Goal: Task Accomplishment & Management: Complete application form

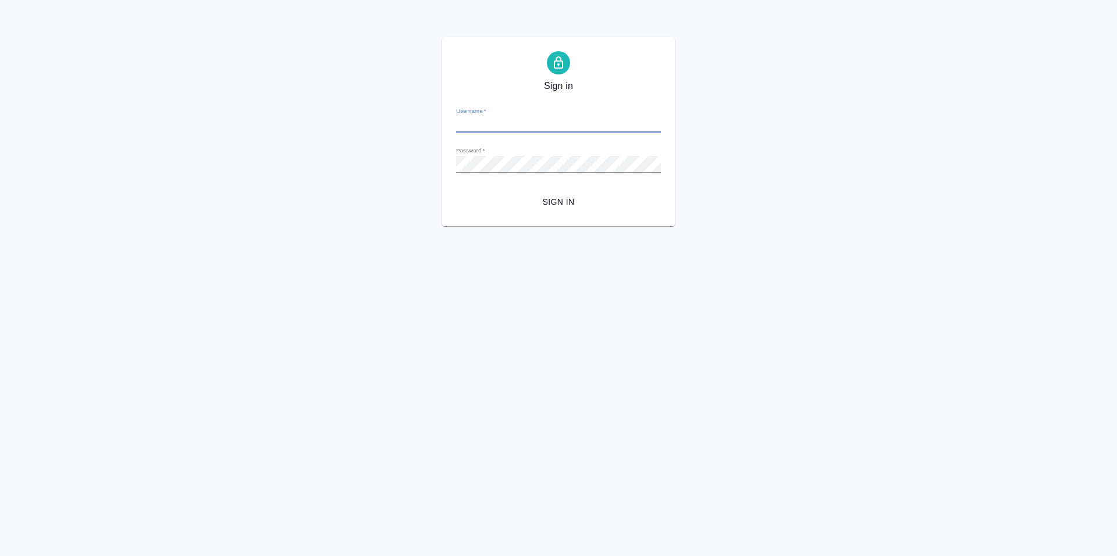
type input "[PERSON_NAME][EMAIL_ADDRESS][DOMAIN_NAME]"
click at [407, 164] on div "Sign in Username   * [PERSON_NAME][EMAIL_ADDRESS][DOMAIN_NAME] Password   * url…" at bounding box center [558, 131] width 1117 height 189
click at [456, 191] on button "Sign in" at bounding box center [558, 202] width 205 height 22
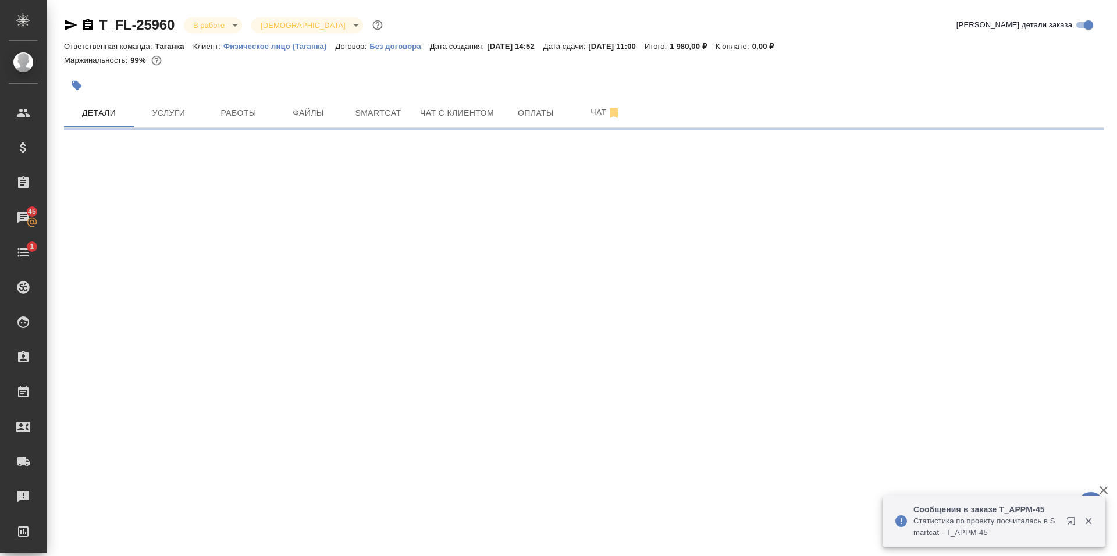
select select "RU"
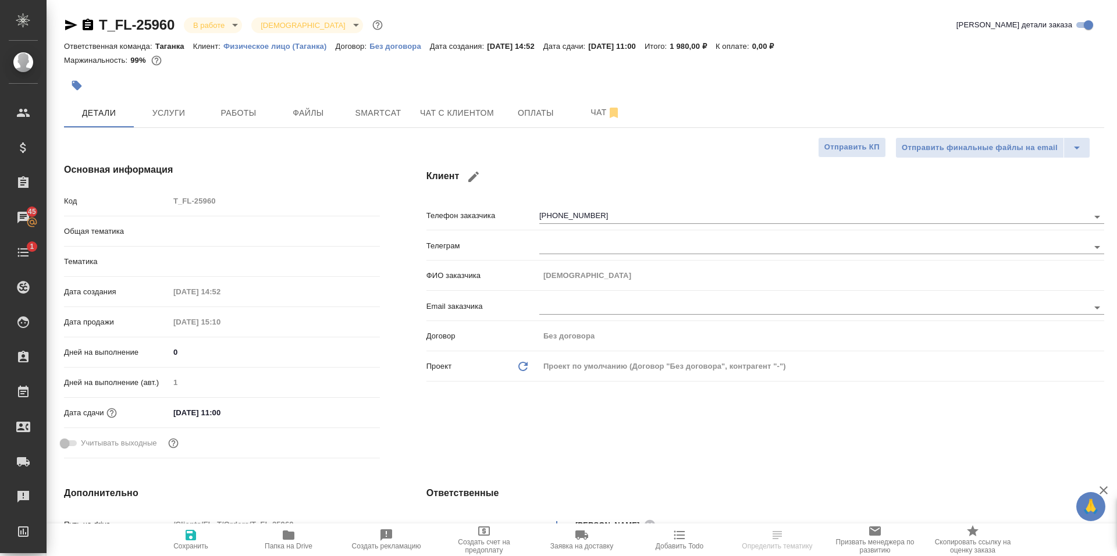
type textarea "x"
type input "Шаблонные документы"
click at [238, 116] on span "Работы" at bounding box center [239, 113] width 56 height 15
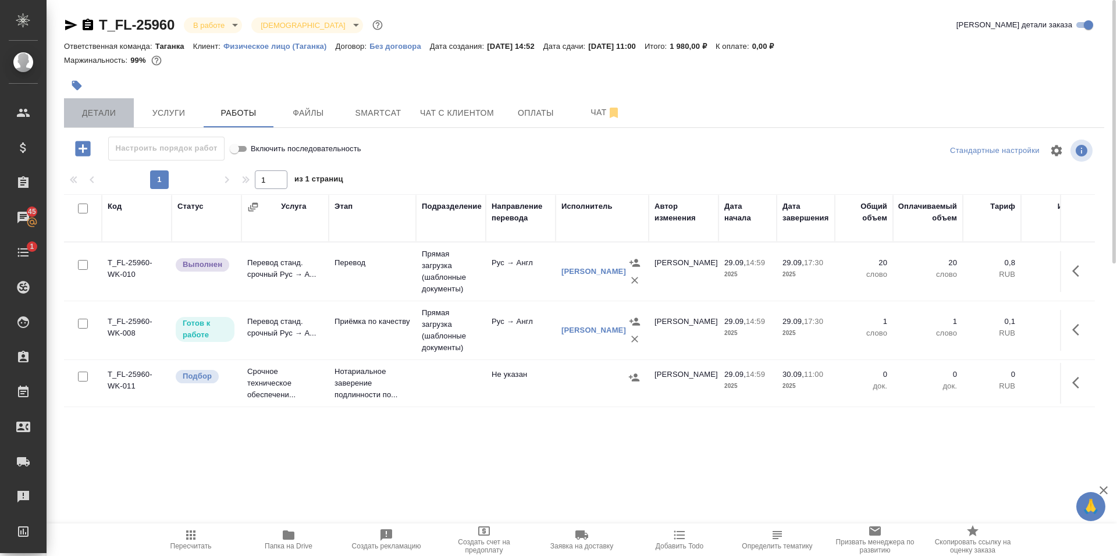
click at [98, 114] on span "Детали" at bounding box center [99, 113] width 56 height 15
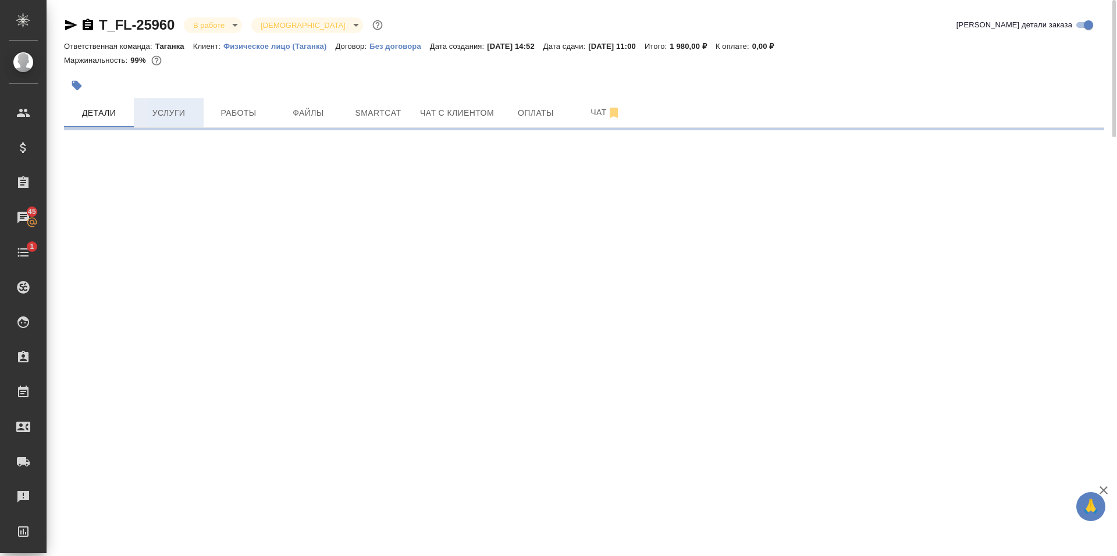
click at [193, 113] on span "Услуги" at bounding box center [169, 113] width 56 height 15
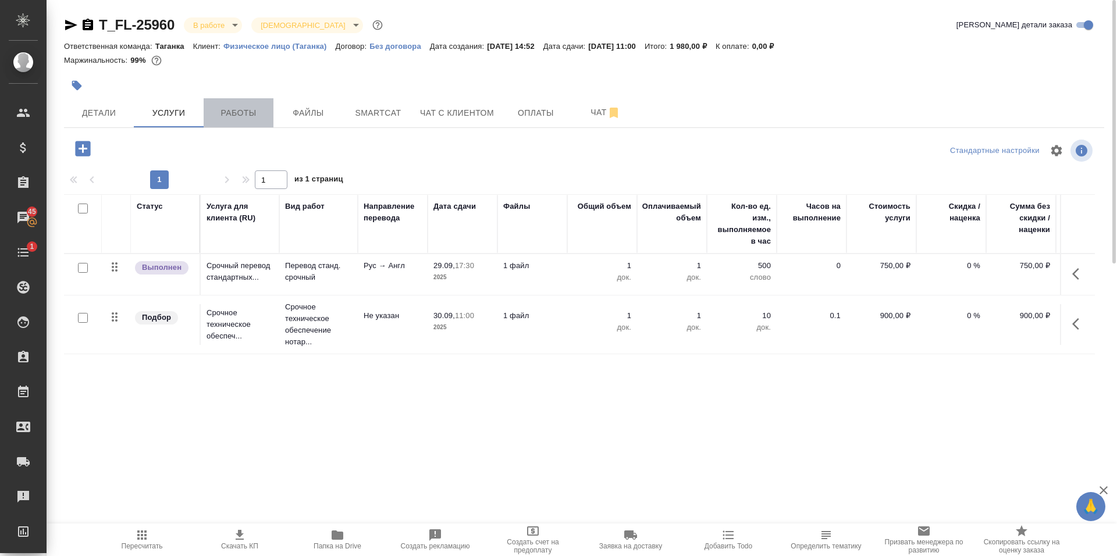
click at [239, 125] on button "Работы" at bounding box center [239, 112] width 70 height 29
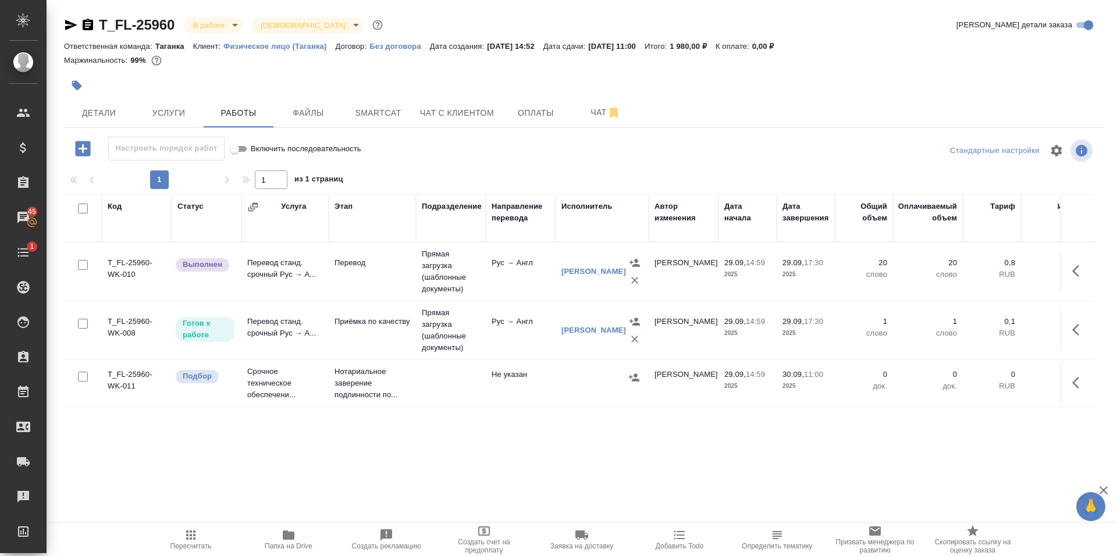
click at [285, 542] on icon "button" at bounding box center [289, 535] width 14 height 14
click at [385, 281] on td "Перевод" at bounding box center [372, 271] width 87 height 41
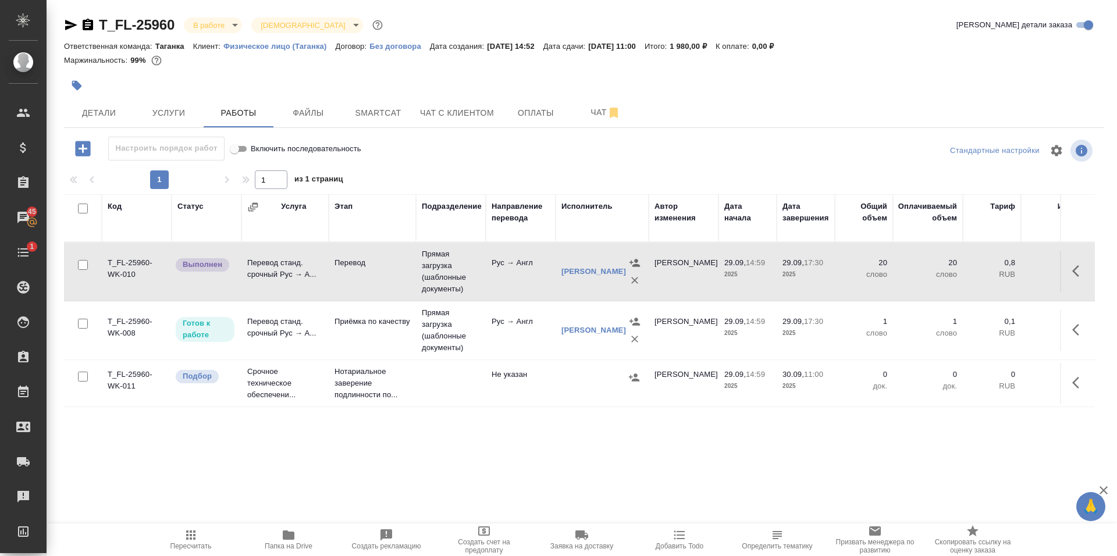
click at [385, 281] on td "Перевод" at bounding box center [372, 271] width 87 height 41
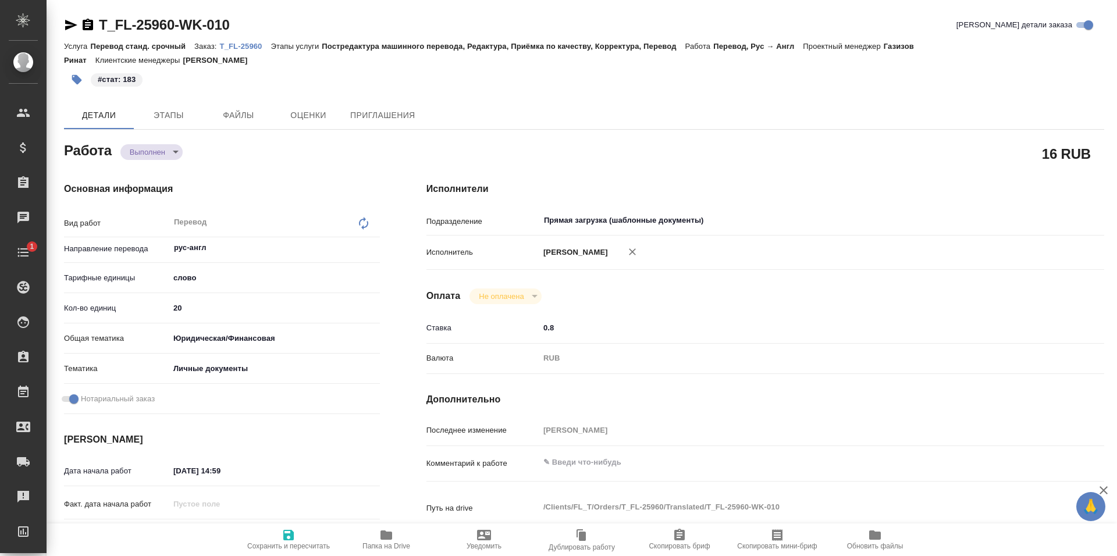
type textarea "x"
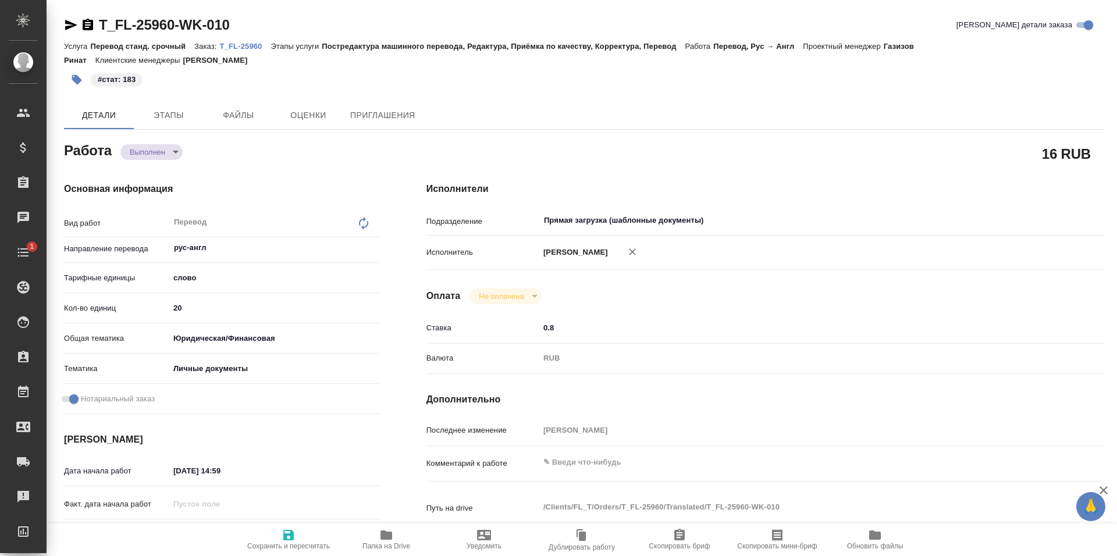
type textarea "x"
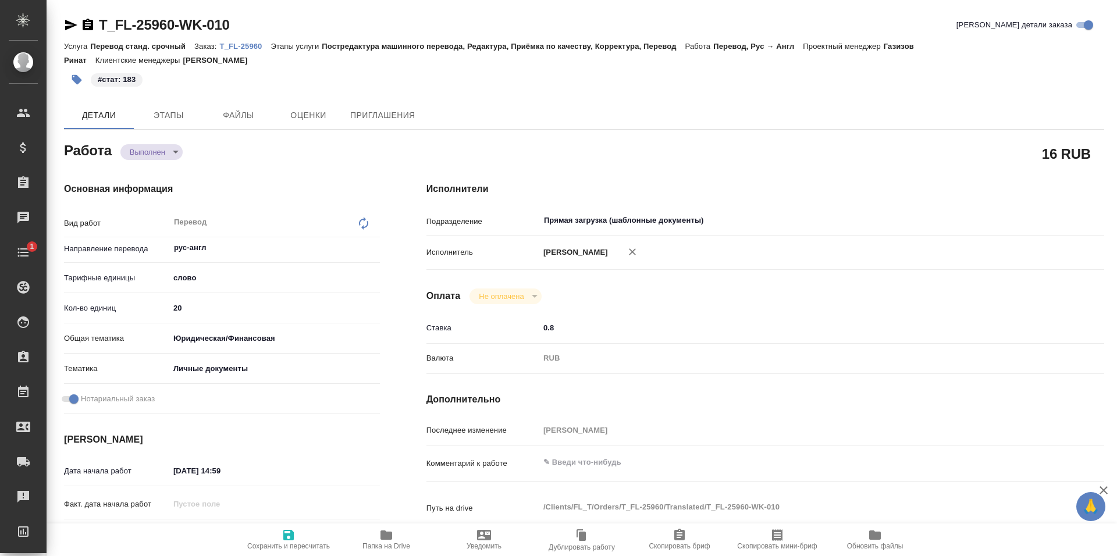
type textarea "x"
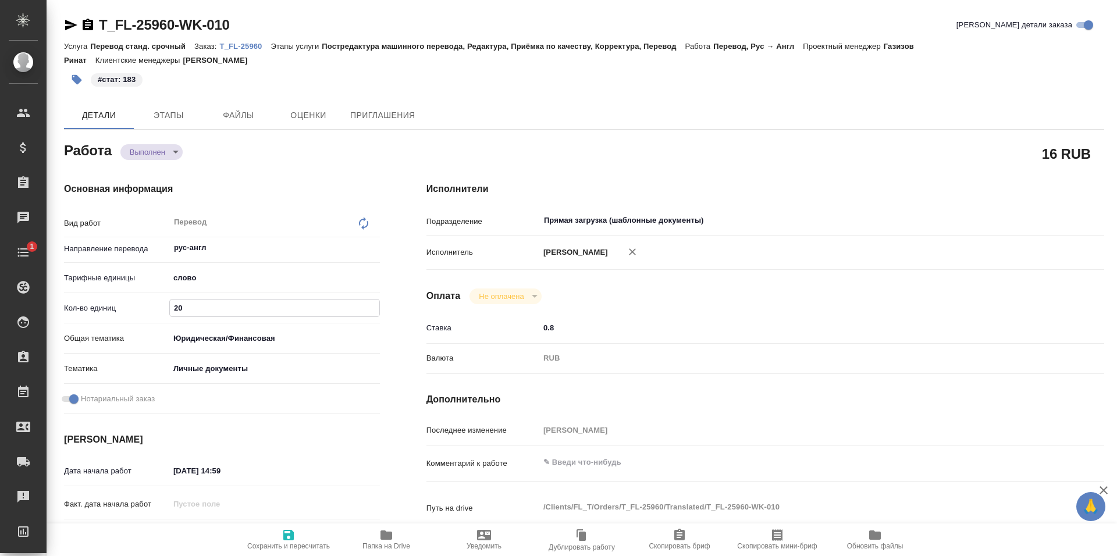
drag, startPoint x: 212, startPoint y: 304, endPoint x: 140, endPoint y: 310, distance: 72.4
click at [140, 310] on div "Кол-во единиц 20" at bounding box center [222, 308] width 316 height 20
type textarea "x"
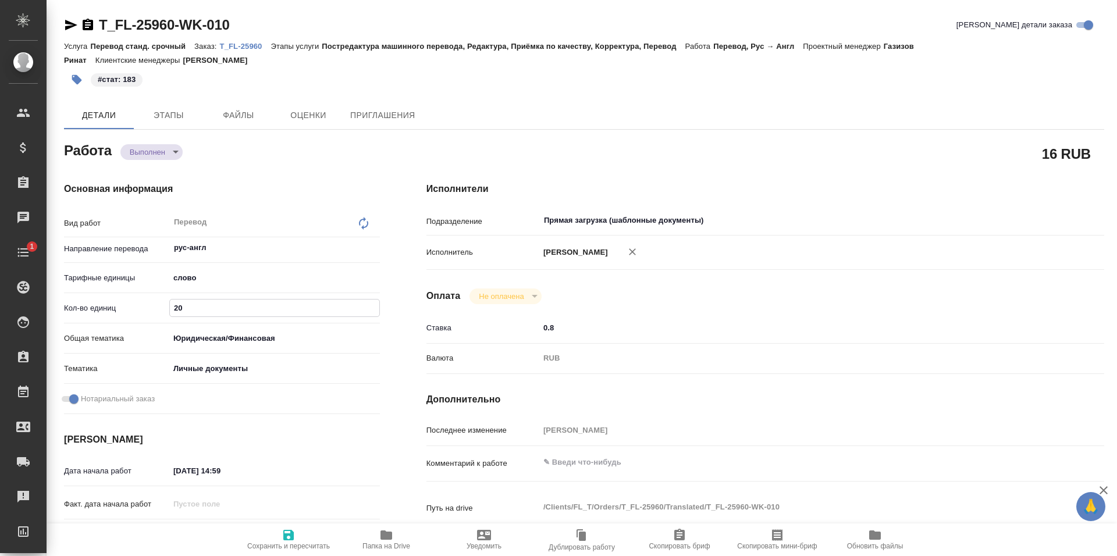
type textarea "x"
type input "1"
type textarea "x"
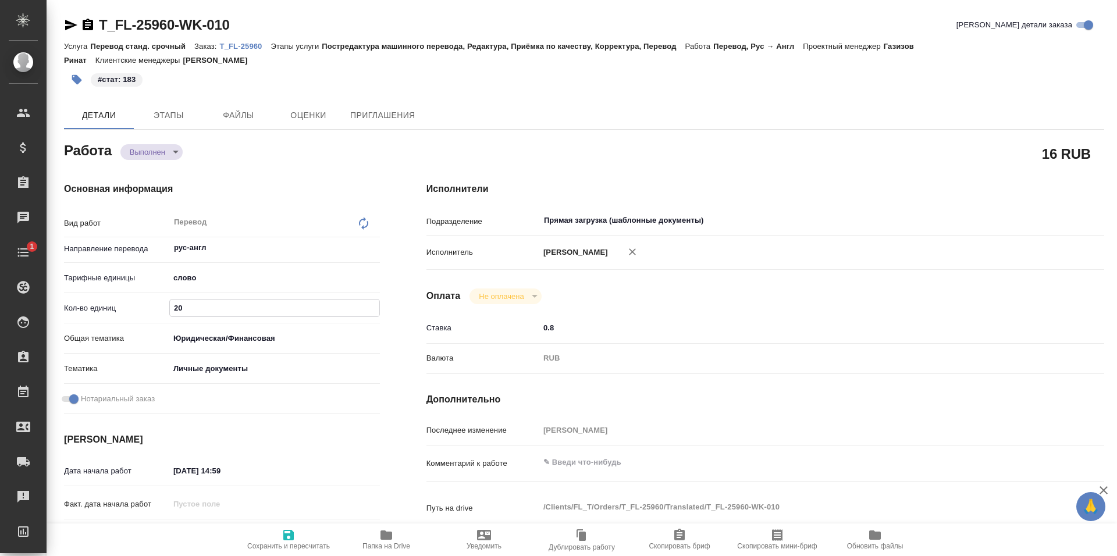
type textarea "x"
type input "18"
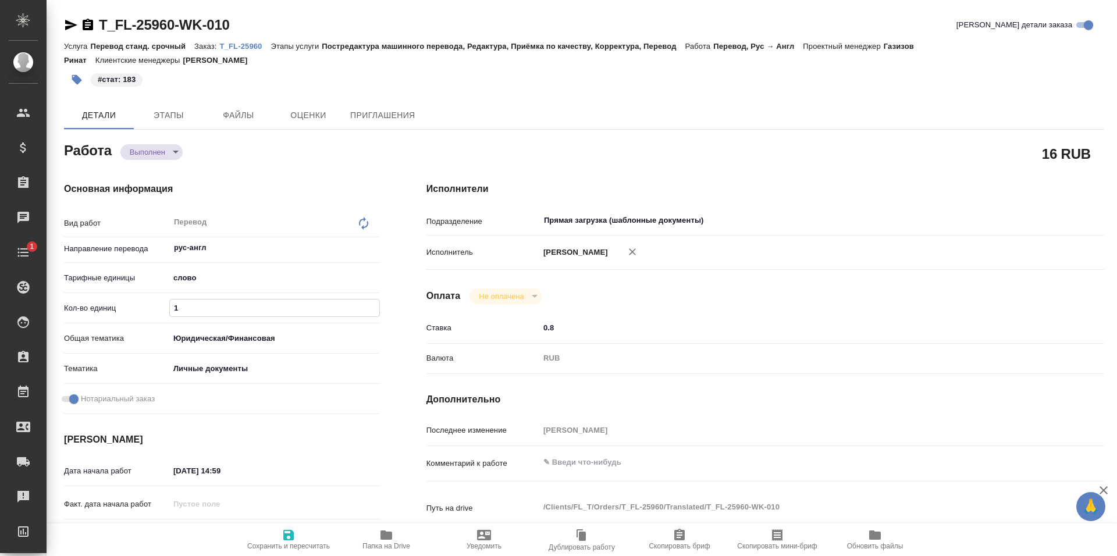
type textarea "x"
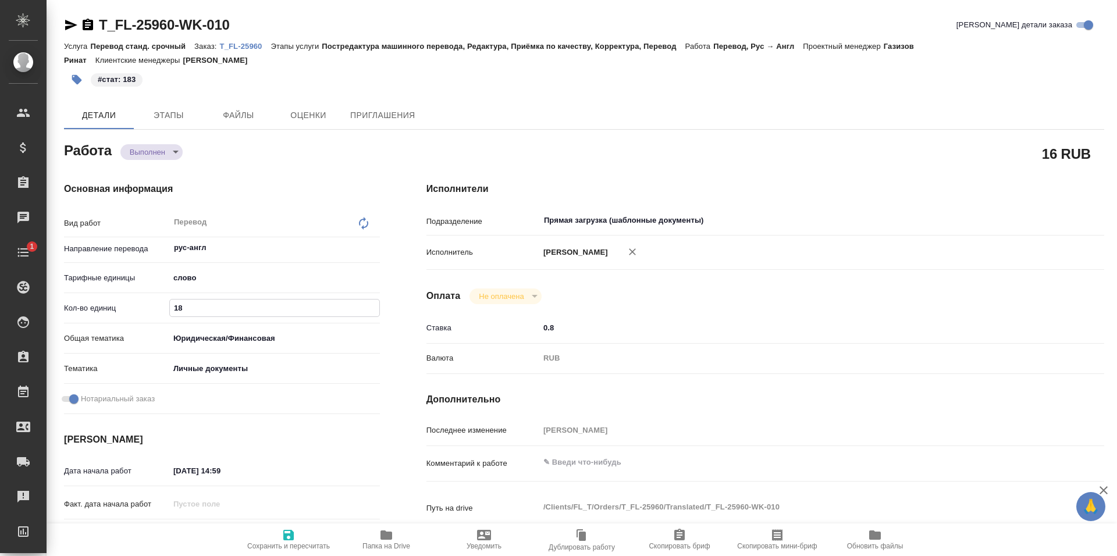
type textarea "x"
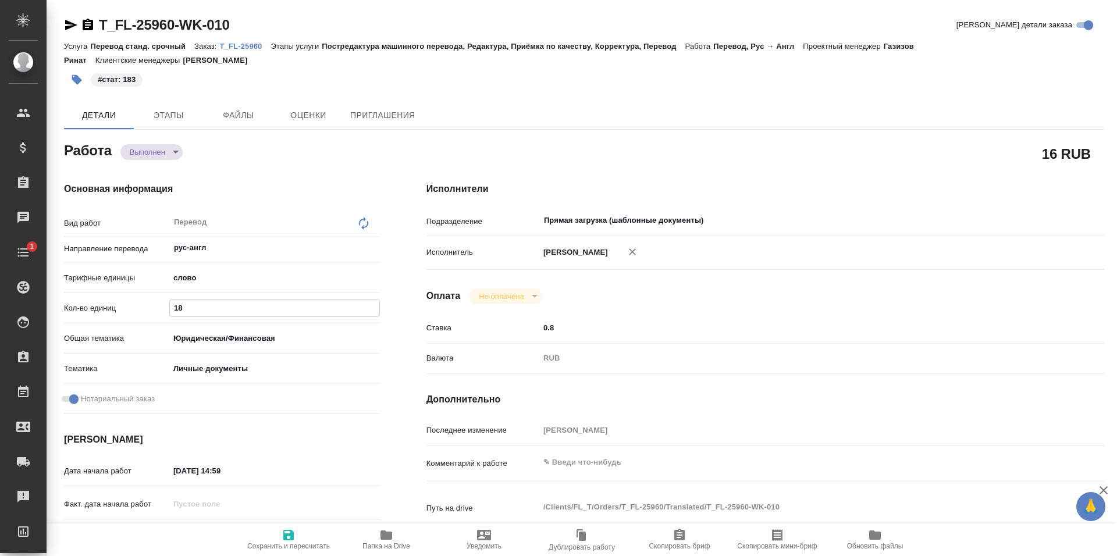
type input "183"
type textarea "x"
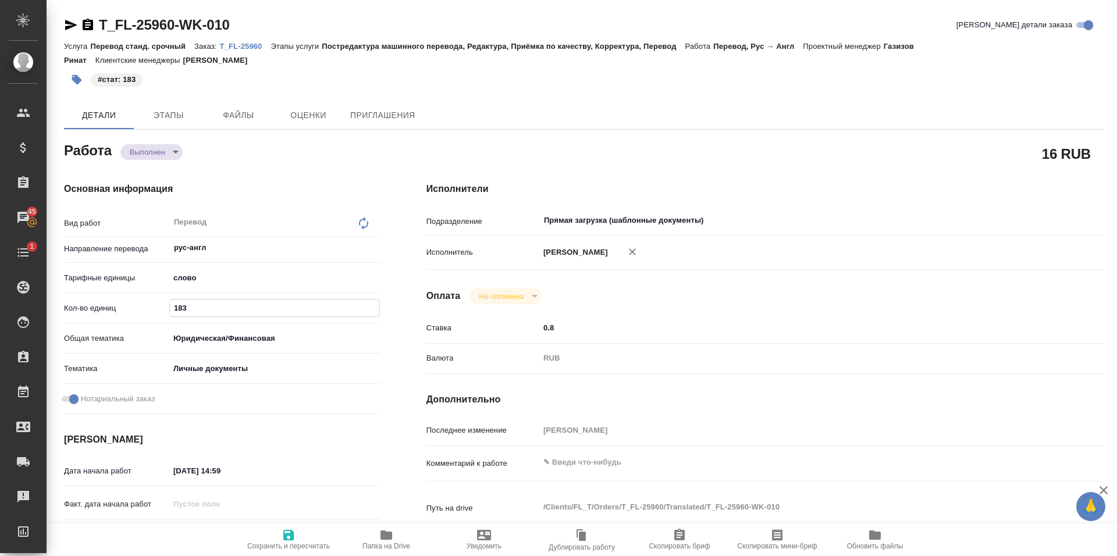
type input "183"
click at [291, 544] on span "Сохранить и пересчитать" at bounding box center [288, 546] width 83 height 8
type textarea "x"
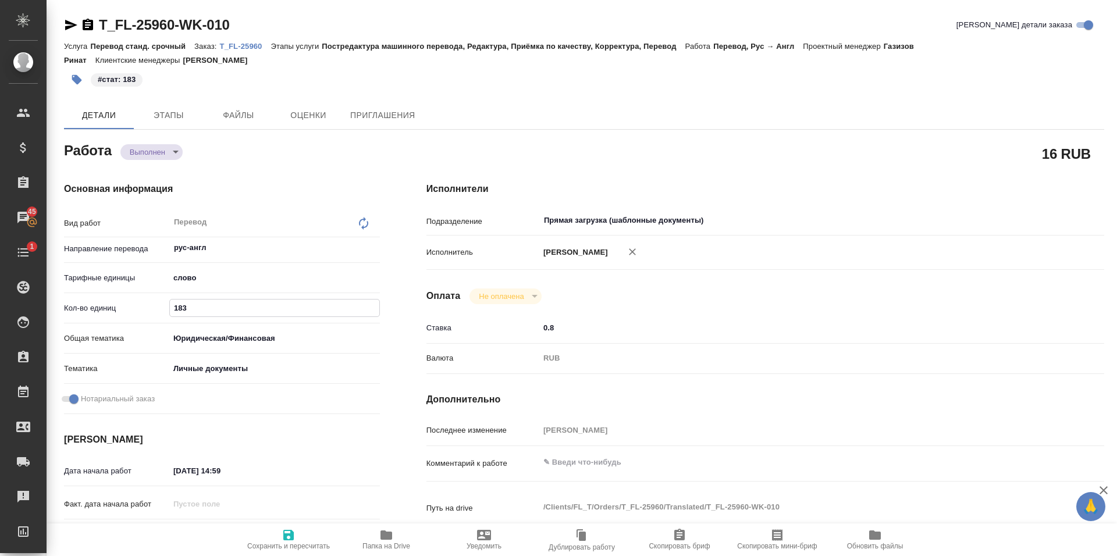
type textarea "x"
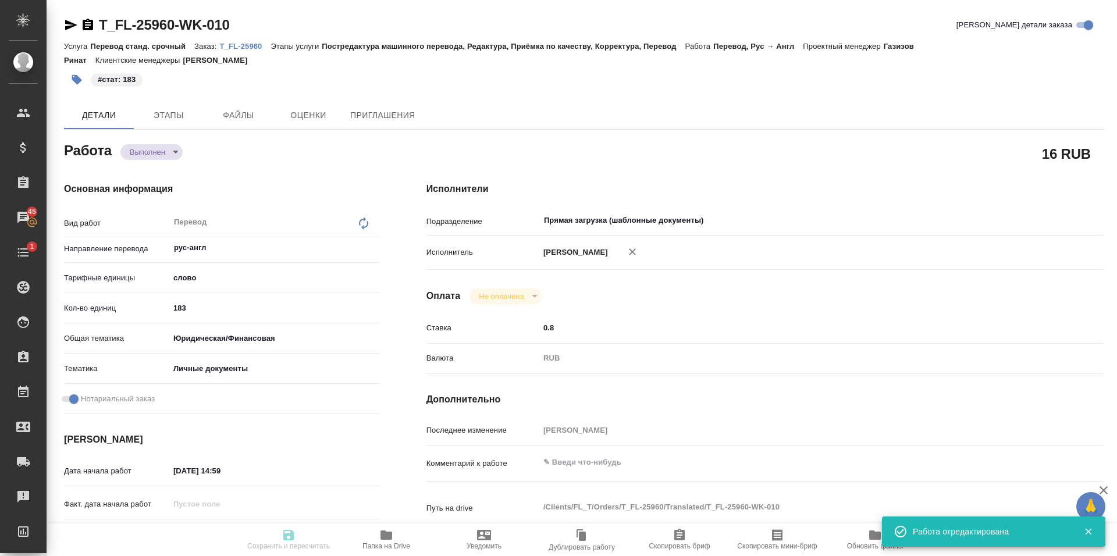
type textarea "x"
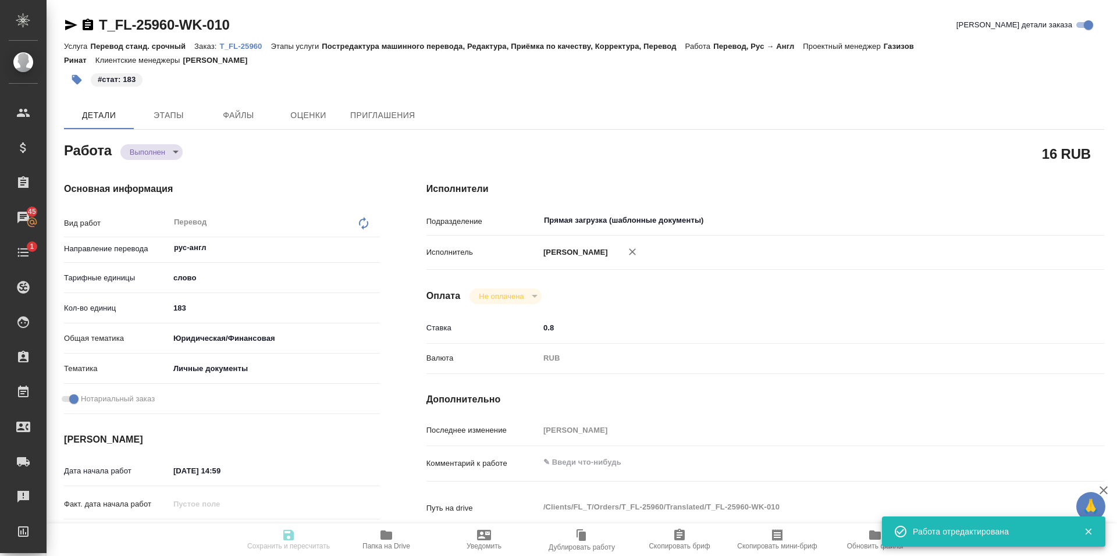
type textarea "x"
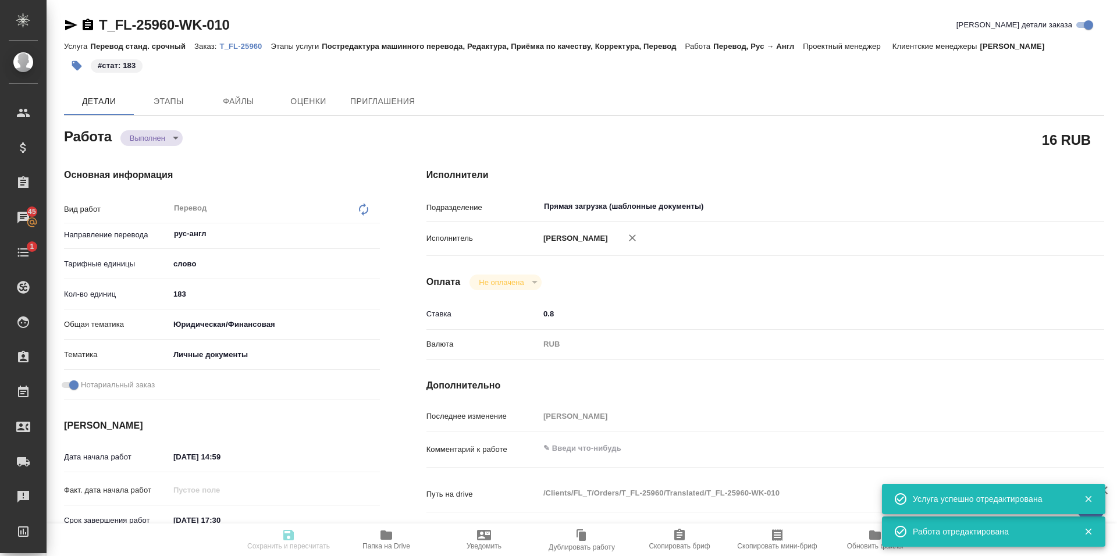
type input "completed"
type textarea "Перевод"
type textarea "x"
type input "рус-англ"
type input "5a8b1489cc6b4906c91bfd90"
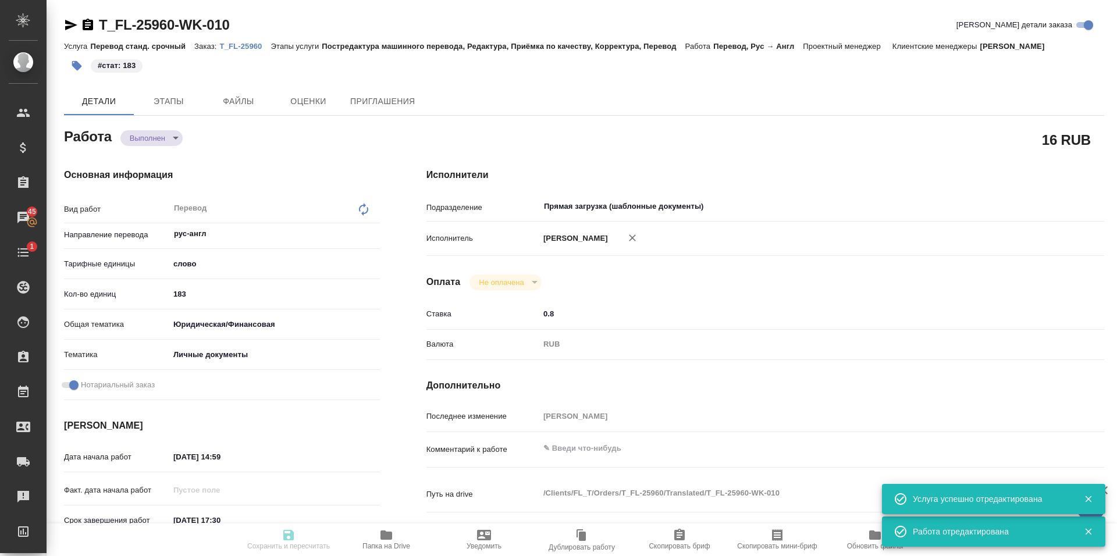
type input "183"
type input "yr-fn"
type input "5a8b8b956a9677013d343cfe"
checkbox input "true"
type input "29.09.2025 14:59"
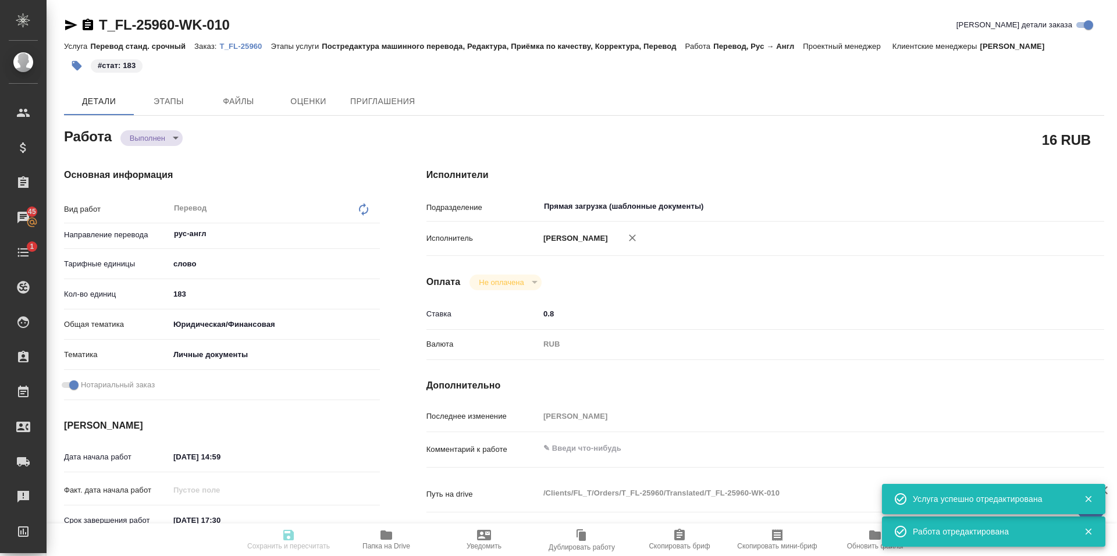
type input "29.09.2025 17:30"
type input "29.09.2025 17:12"
type input "29.09.2025 17:30"
type input "Прямая загрузка (шаблонные документы)"
type input "notPayed"
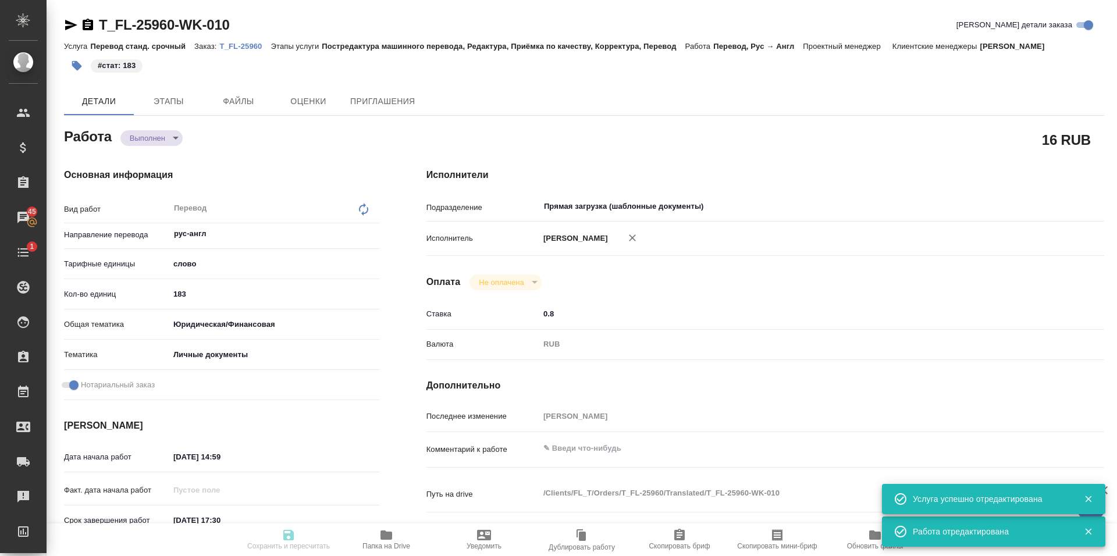
type input "0.8"
type input "RUB"
type input "Прохорова Анастасия"
type textarea "x"
type textarea "/Clients/FL_T/Orders/T_FL-25960/Translated/T_FL-25960-WK-010"
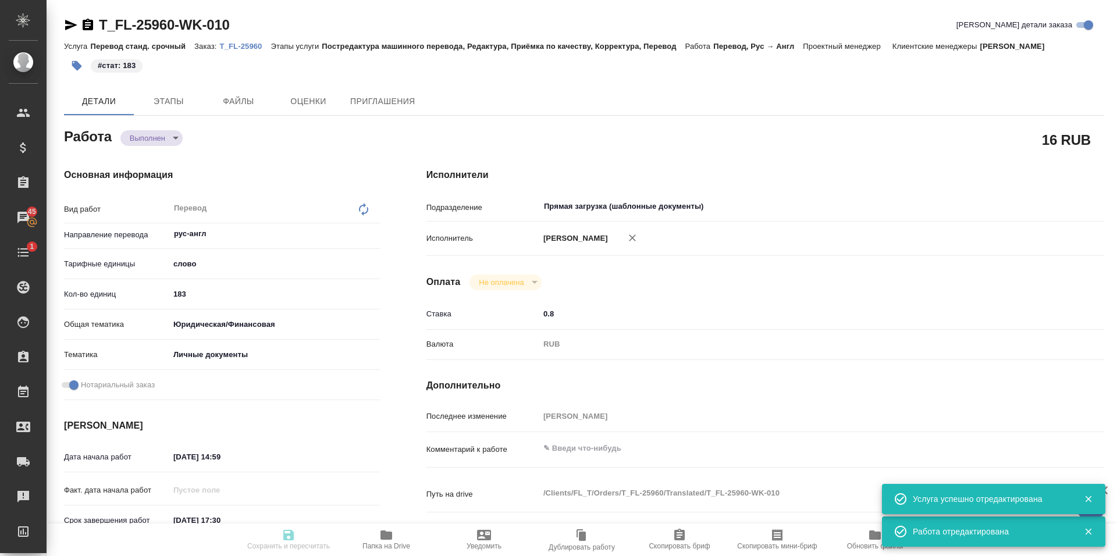
type textarea "x"
type input "T_FL-25960"
type input "Перевод станд. срочный"
type input "Постредактура машинного перевода, Редактура, Приёмка по качеству, Корректура, П…"
type input "Прохорова Анастасия"
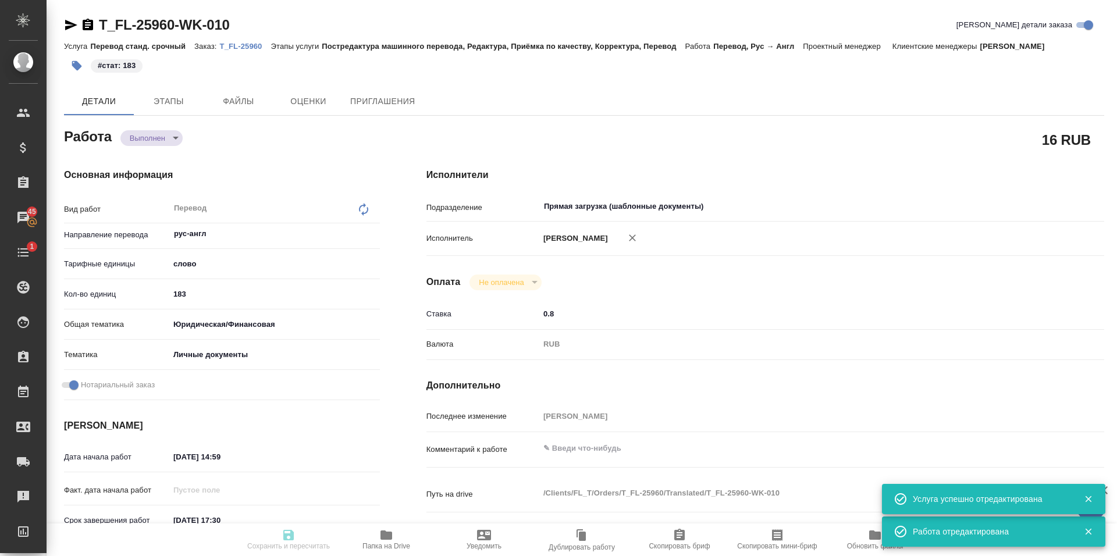
type input "/Clients/FL_T/Orders/T_FL-25960"
type textarea "lakehal mohamed mounir"
type textarea "x"
type textarea "рус-анг под нот"
type textarea "x"
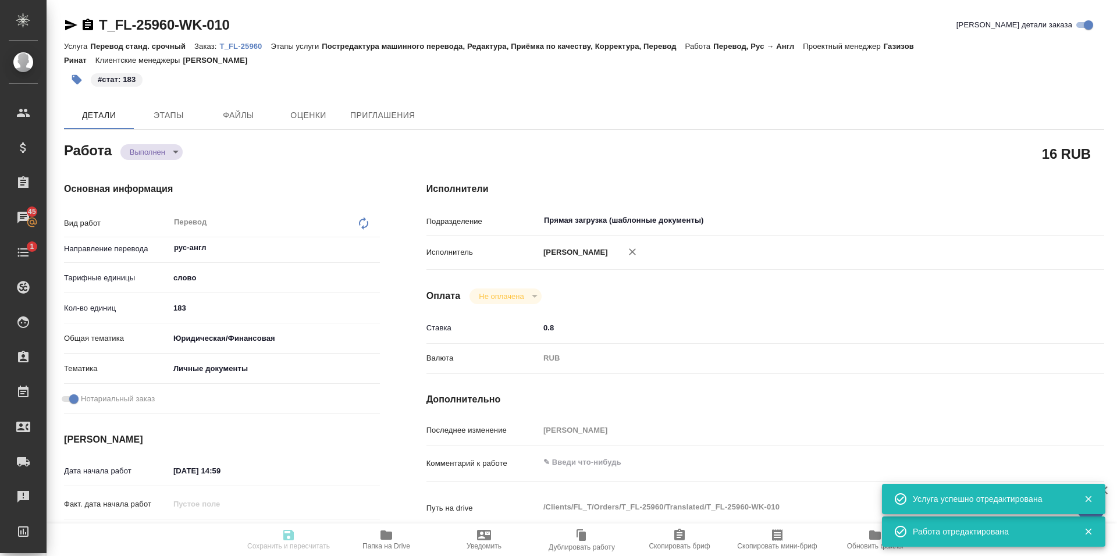
type textarea "x"
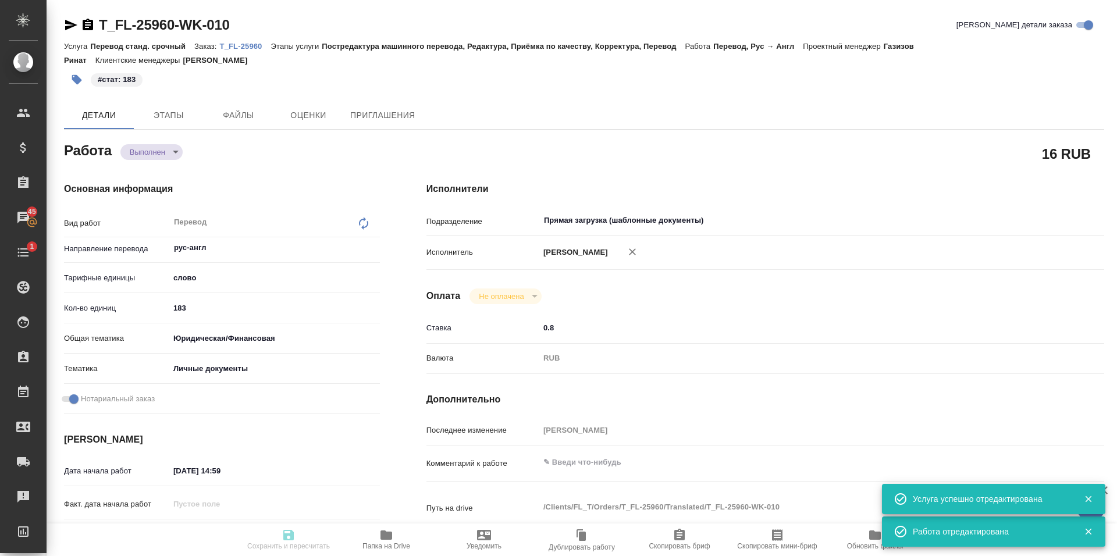
type textarea "x"
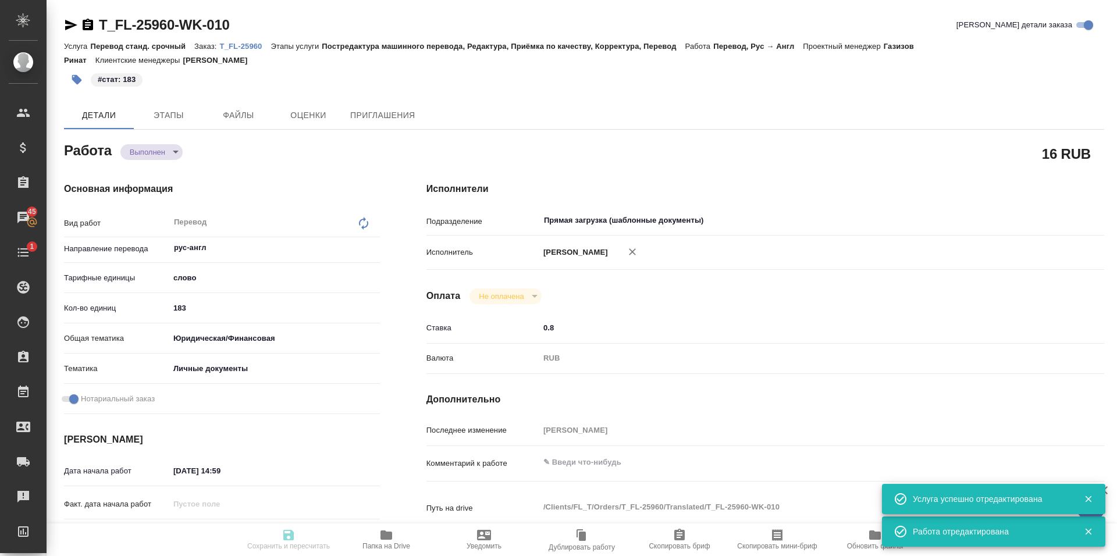
type textarea "x"
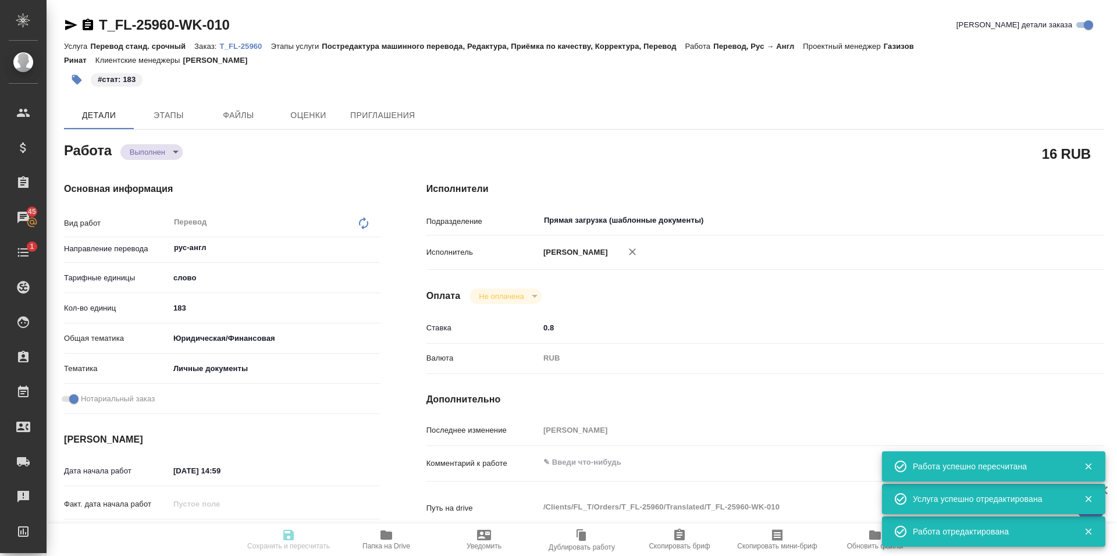
type input "completed"
type textarea "Перевод"
type textarea "x"
type input "рус-англ"
type input "5a8b1489cc6b4906c91bfd90"
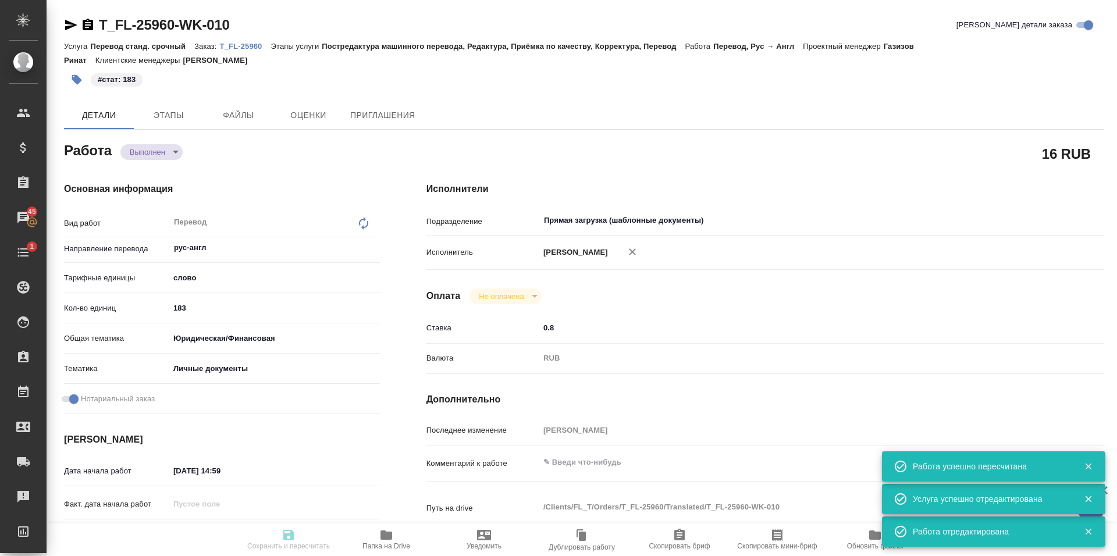
type input "183"
type input "yr-fn"
type input "5a8b8b956a9677013d343cfe"
checkbox input "true"
type input "29.09.2025 14:59"
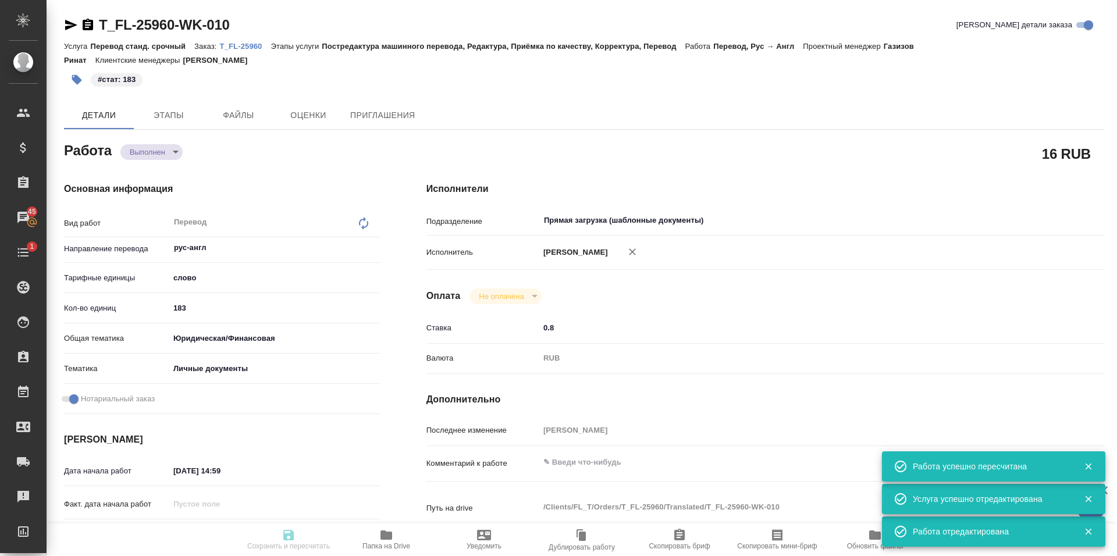
type input "29.09.2025 17:30"
type input "29.09.2025 17:12"
type input "29.09.2025 17:30"
type input "Прямая загрузка (шаблонные документы)"
type input "notPayed"
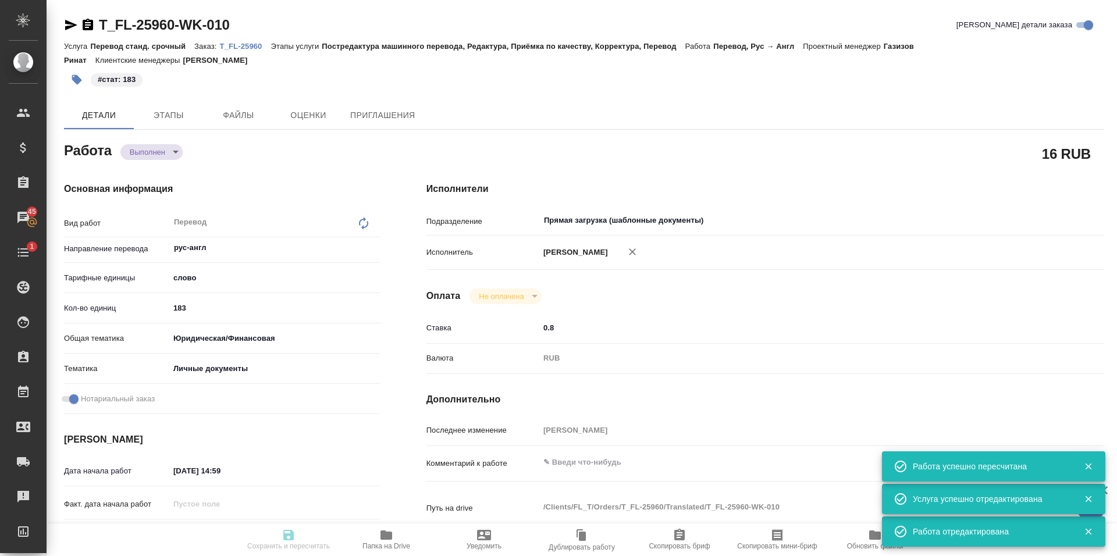
type input "0.8"
type input "RUB"
type input "Прохорова Анастасия"
type textarea "x"
type textarea "/Clients/FL_T/Orders/T_FL-25960/Translated/T_FL-25960-WK-010"
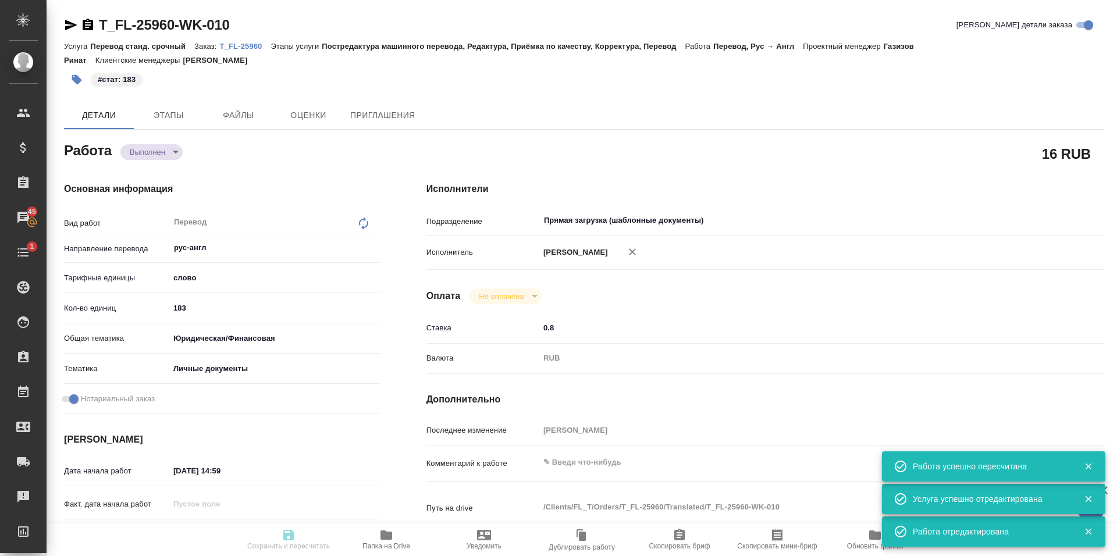
type textarea "x"
type input "T_FL-25960"
type input "Перевод станд. срочный"
type input "Постредактура машинного перевода, Редактура, Приёмка по качеству, Корректура, П…"
type input "Прохорова Анастасия"
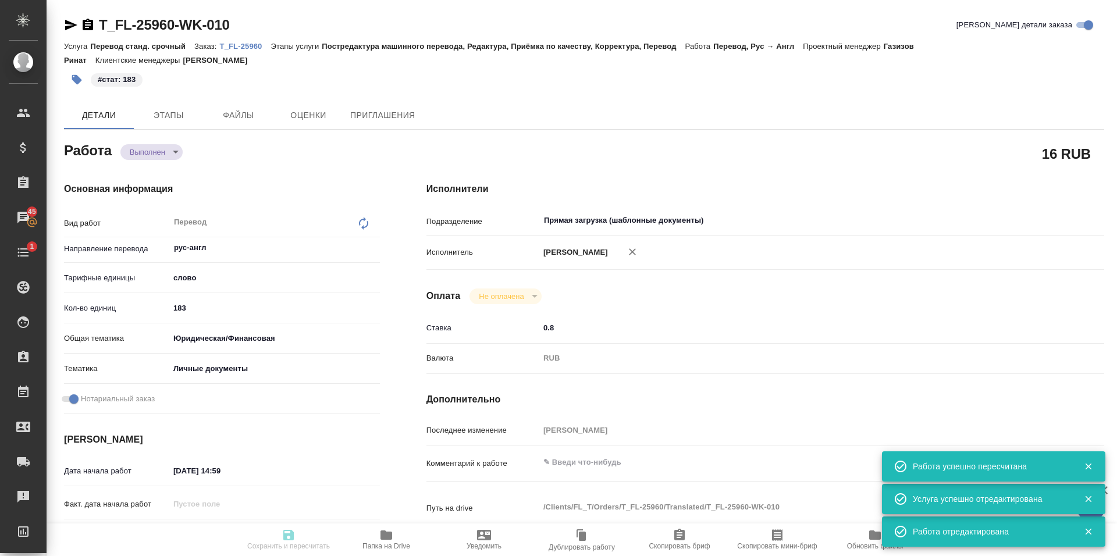
type input "/Clients/FL_T/Orders/T_FL-25960"
type textarea "lakehal mohamed mounir"
type textarea "x"
type textarea "рус-анг под нот"
type textarea "x"
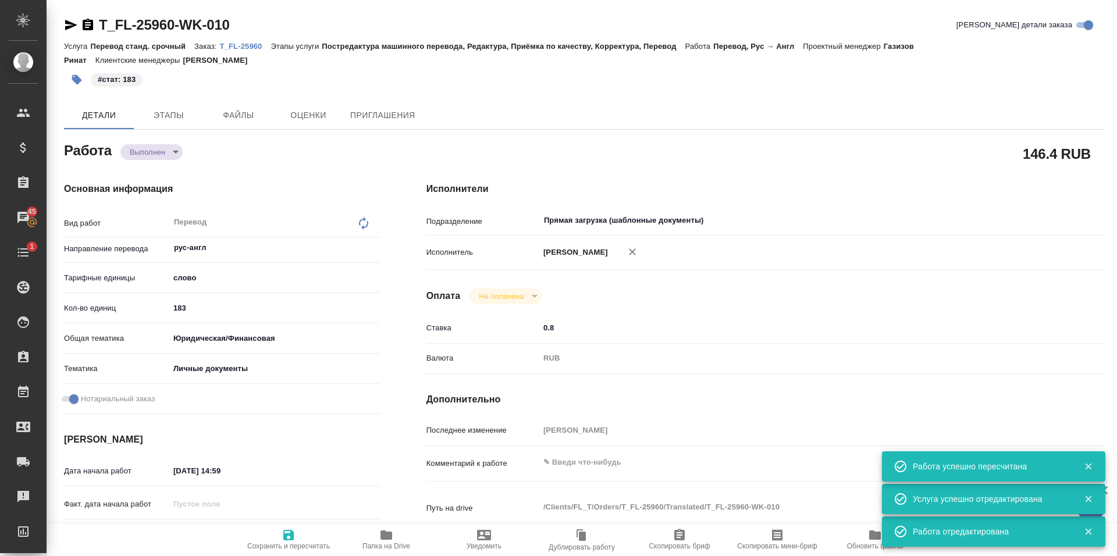
type textarea "x"
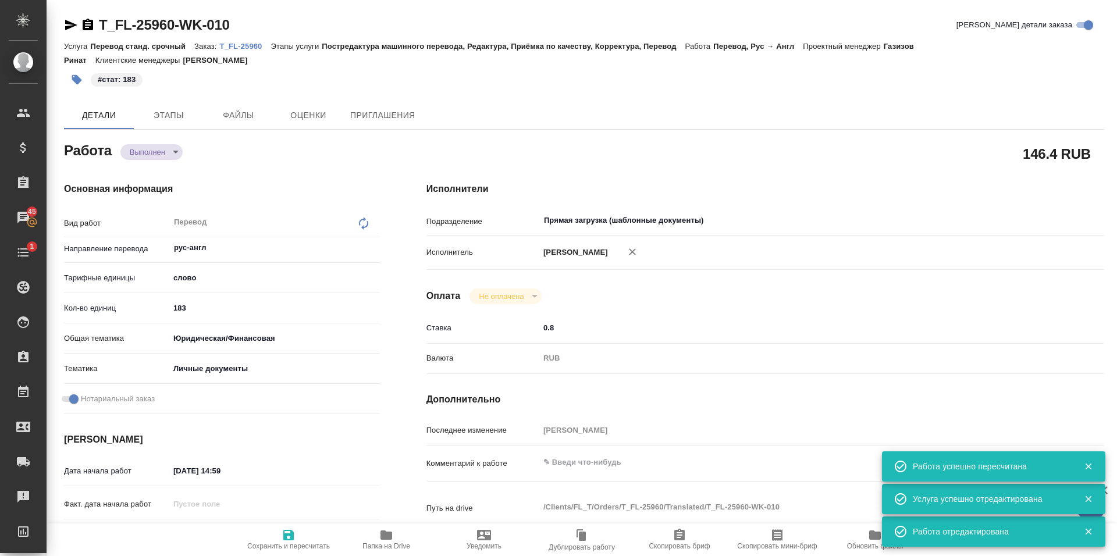
type textarea "x"
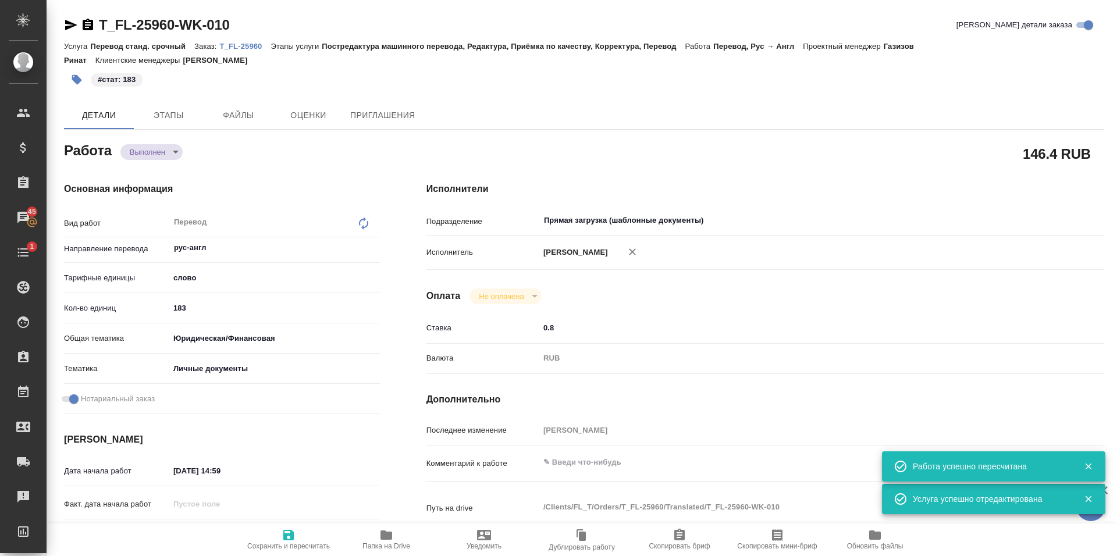
type textarea "x"
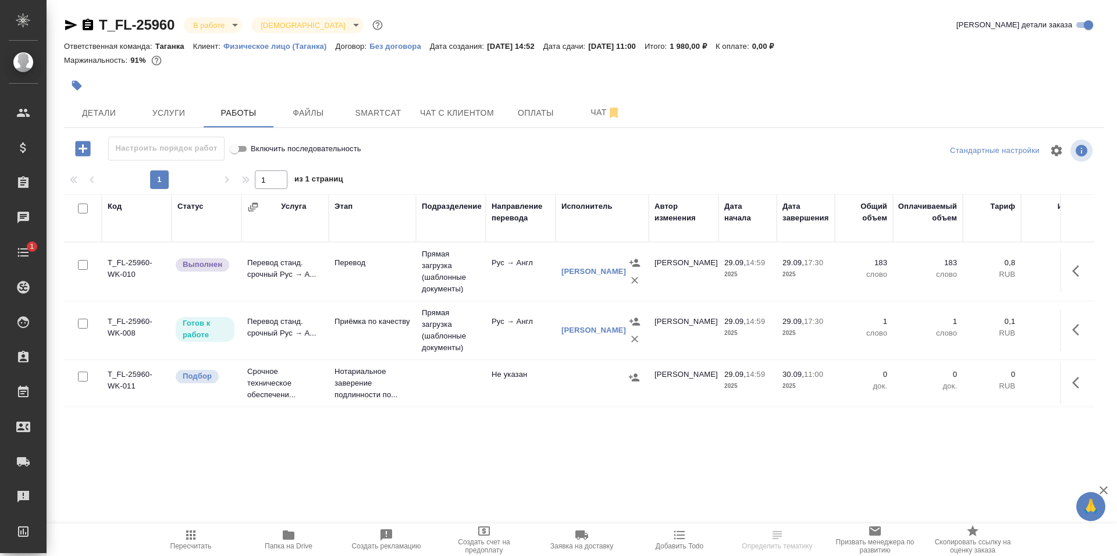
click at [287, 548] on span "Папка на Drive" at bounding box center [289, 546] width 48 height 8
